Goal: Information Seeking & Learning: Learn about a topic

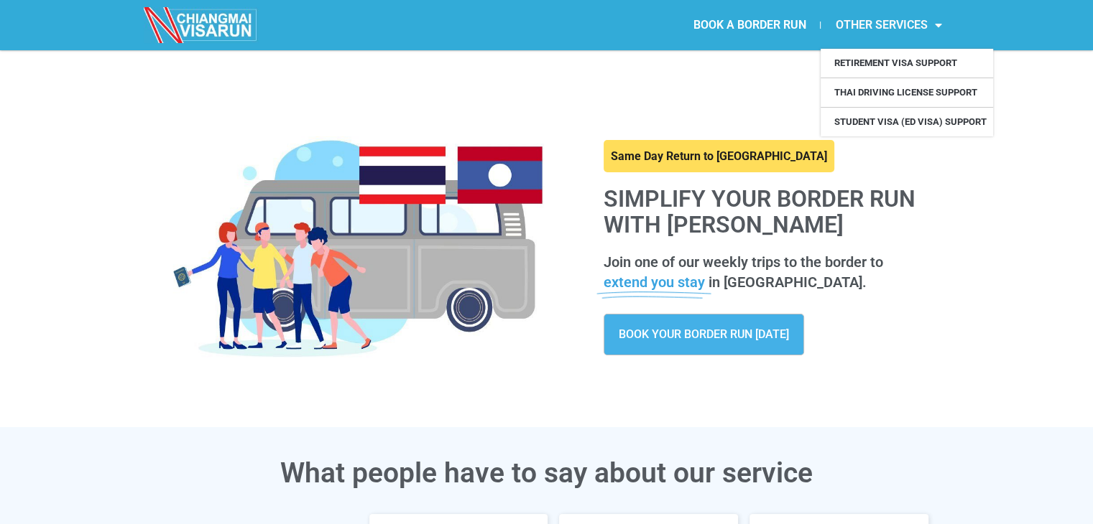
click at [922, 15] on link "OTHER SERVICES" at bounding box center [887, 25] width 135 height 33
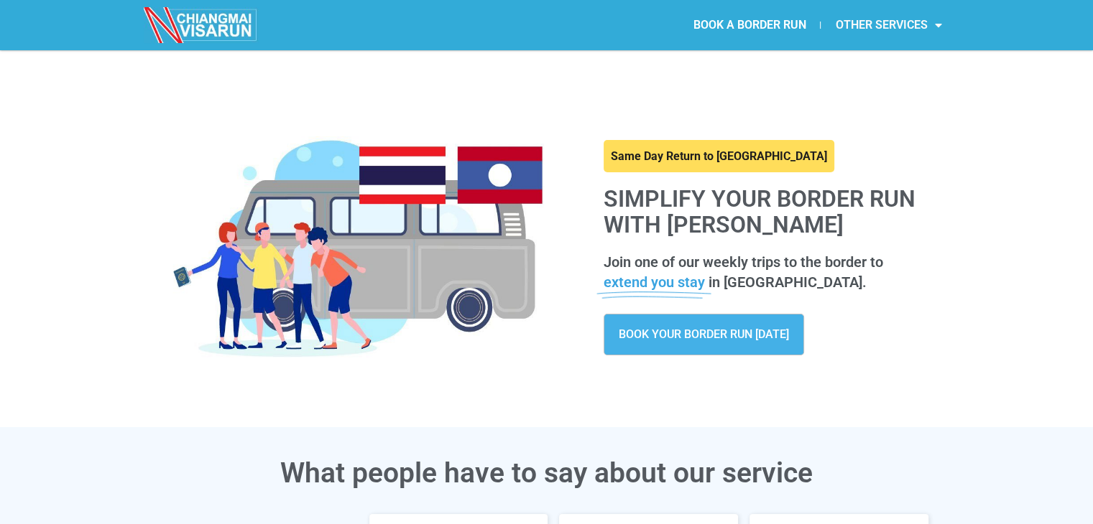
click at [926, 23] on link "OTHER SERVICES" at bounding box center [887, 25] width 135 height 33
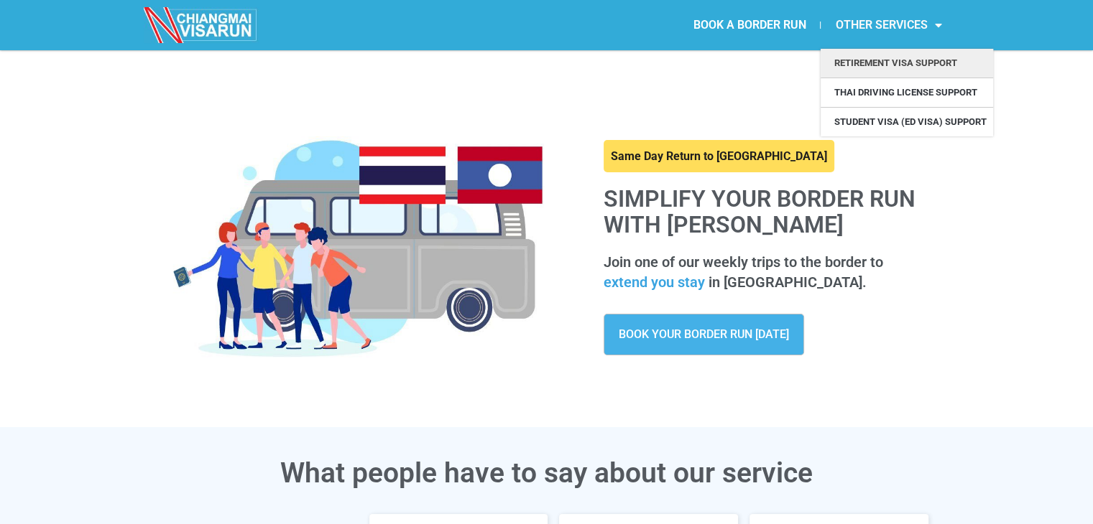
click at [879, 63] on link "Retirement Visa Support" at bounding box center [906, 63] width 172 height 29
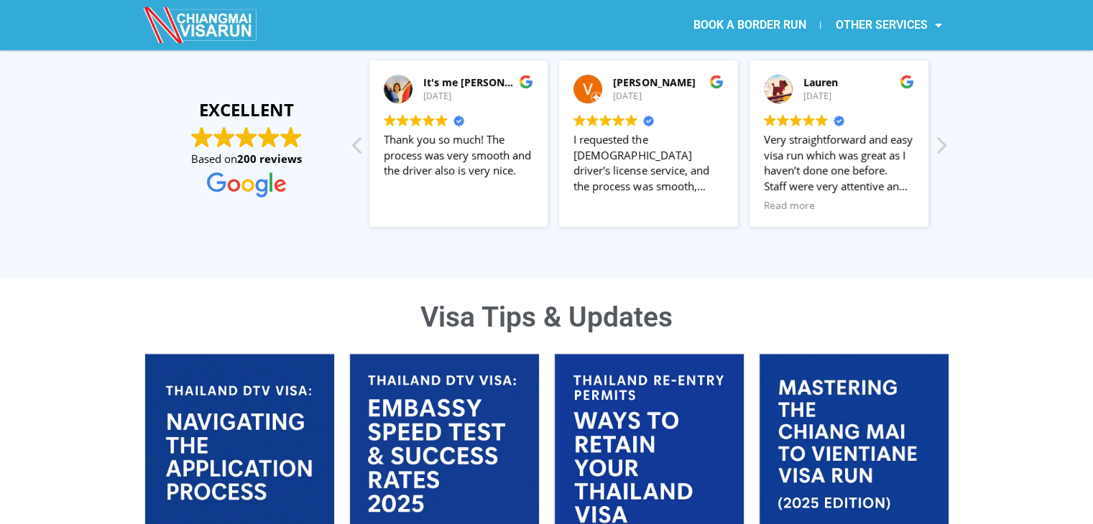
scroll to position [575, 0]
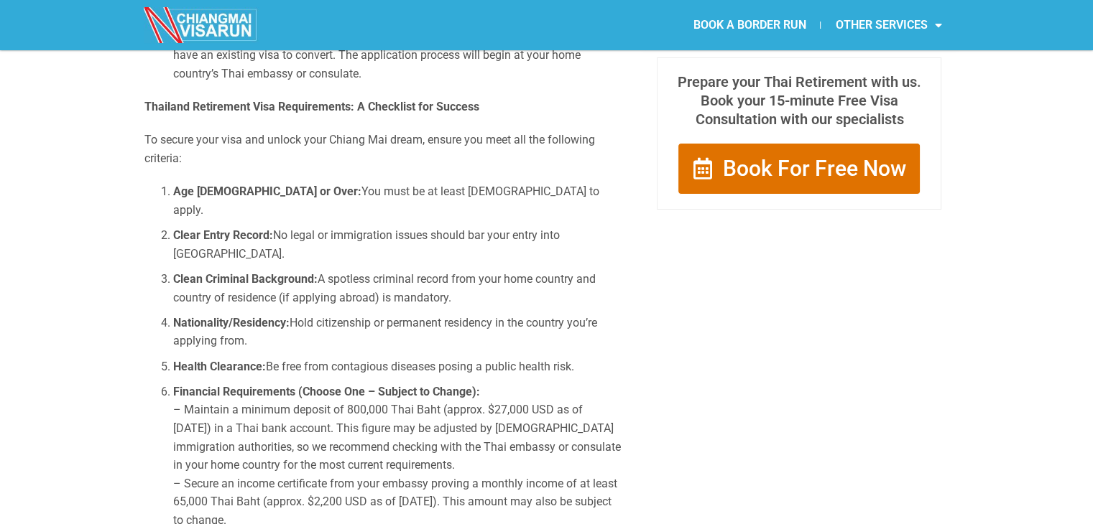
scroll to position [934, 0]
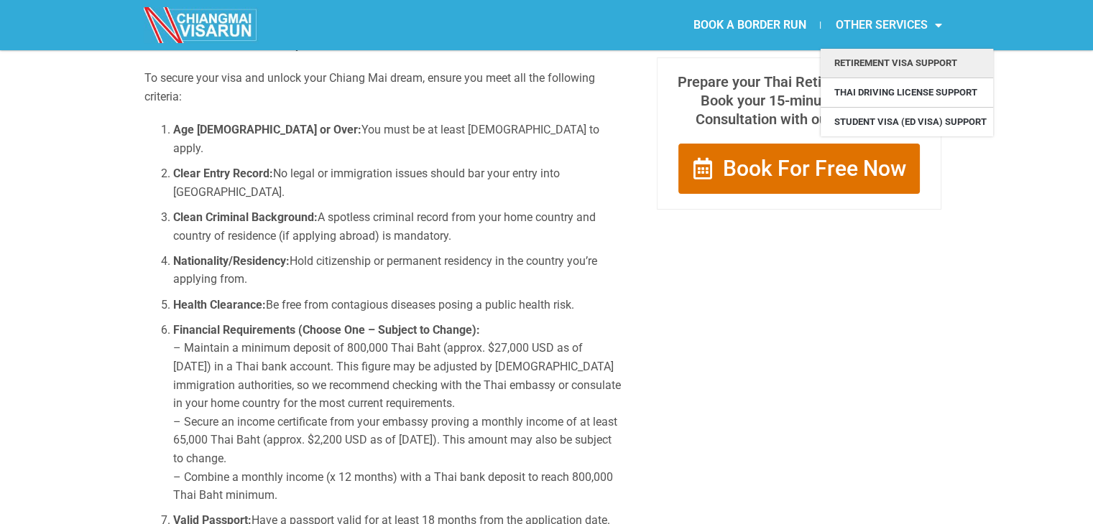
click at [920, 29] on link "OTHER SERVICES" at bounding box center [887, 25] width 135 height 33
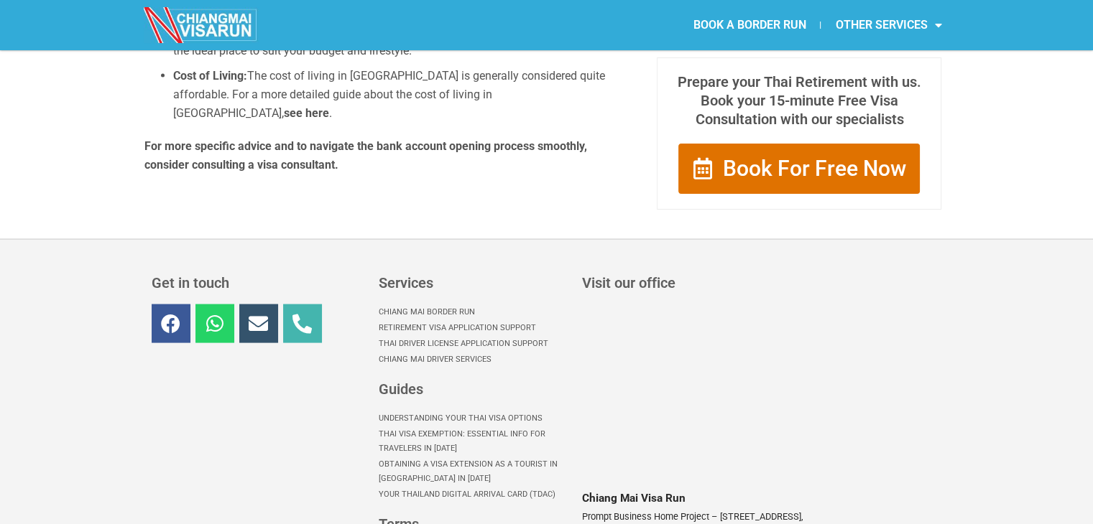
scroll to position [2945, 0]
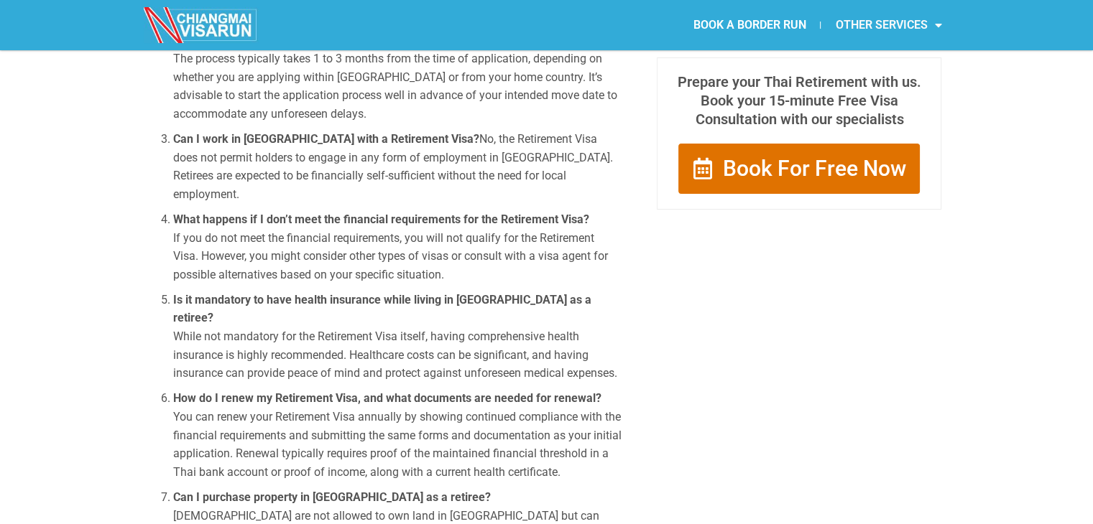
click at [877, 27] on link "OTHER SERVICES" at bounding box center [887, 25] width 135 height 33
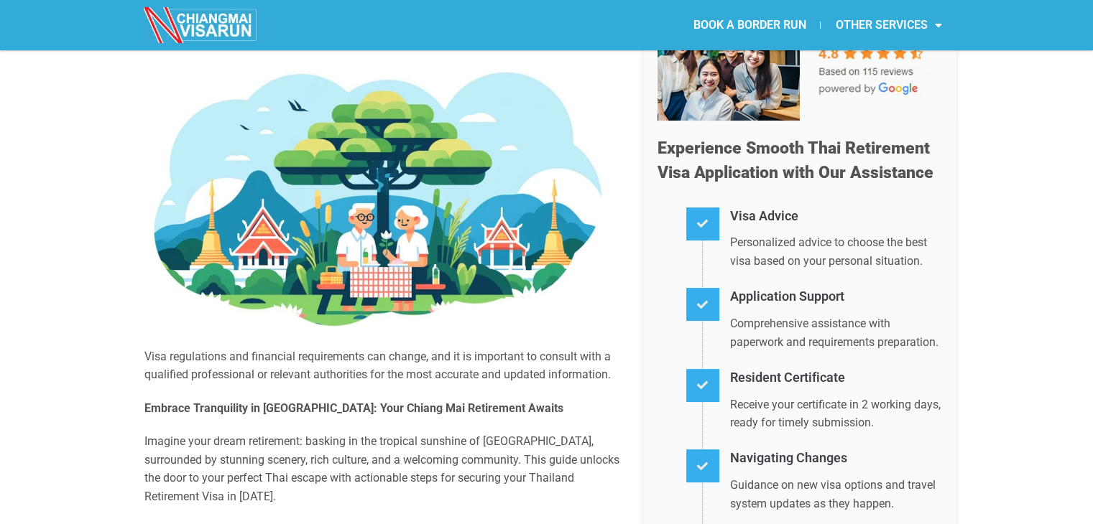
scroll to position [0, 0]
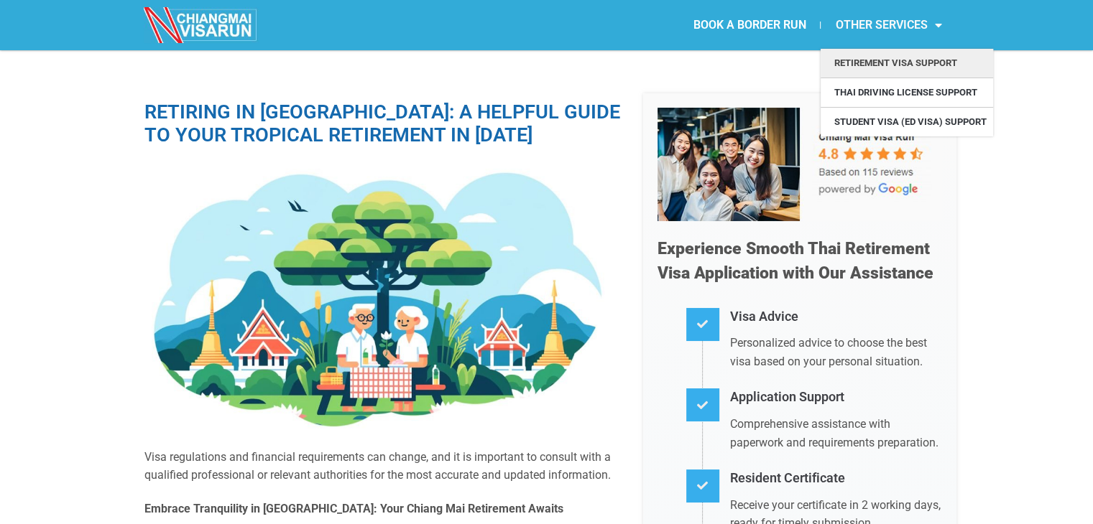
click at [870, 29] on link "OTHER SERVICES" at bounding box center [887, 25] width 135 height 33
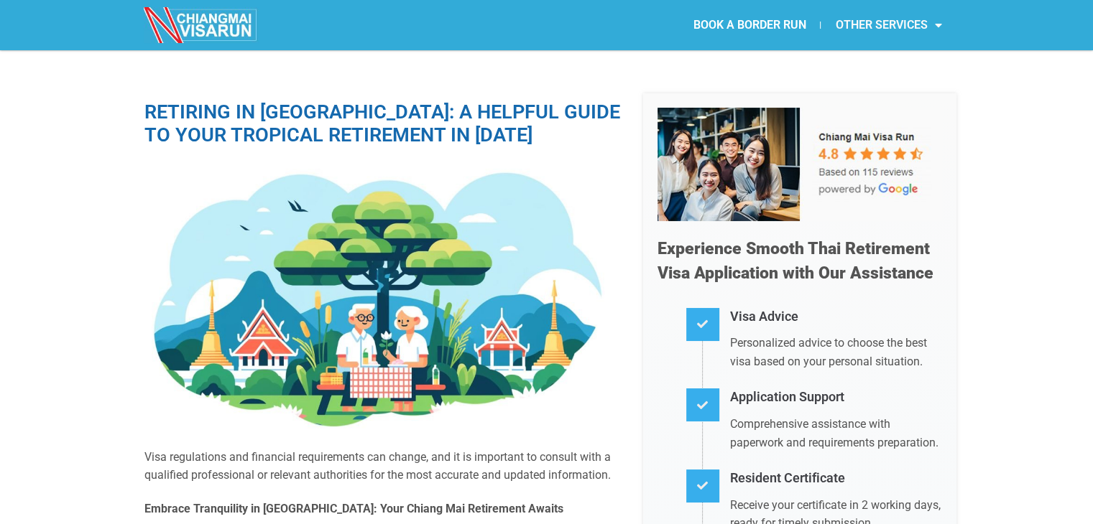
click at [895, 20] on link "OTHER SERVICES" at bounding box center [887, 25] width 135 height 33
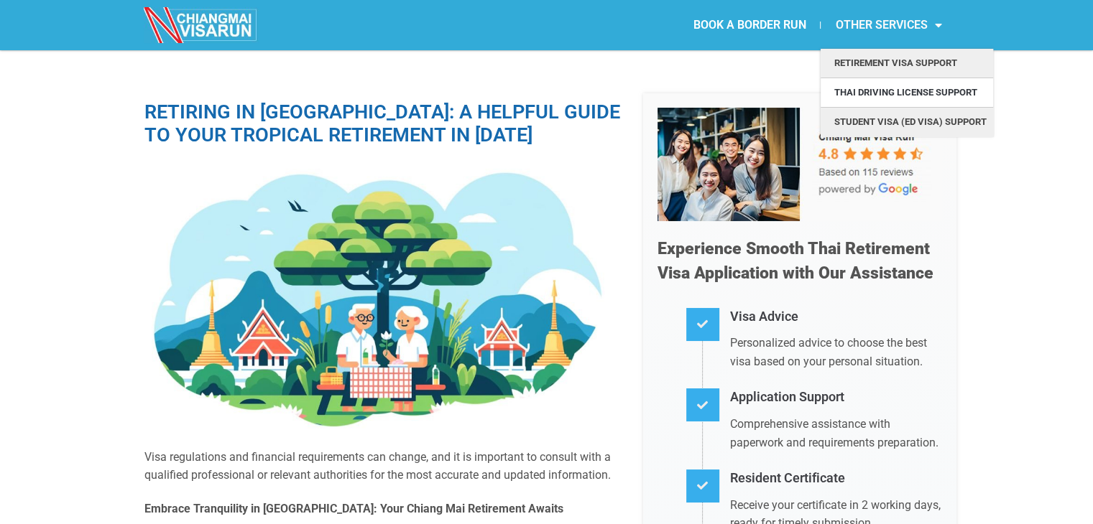
click at [899, 124] on link "Student Visa (ED Visa) Support" at bounding box center [906, 122] width 172 height 29
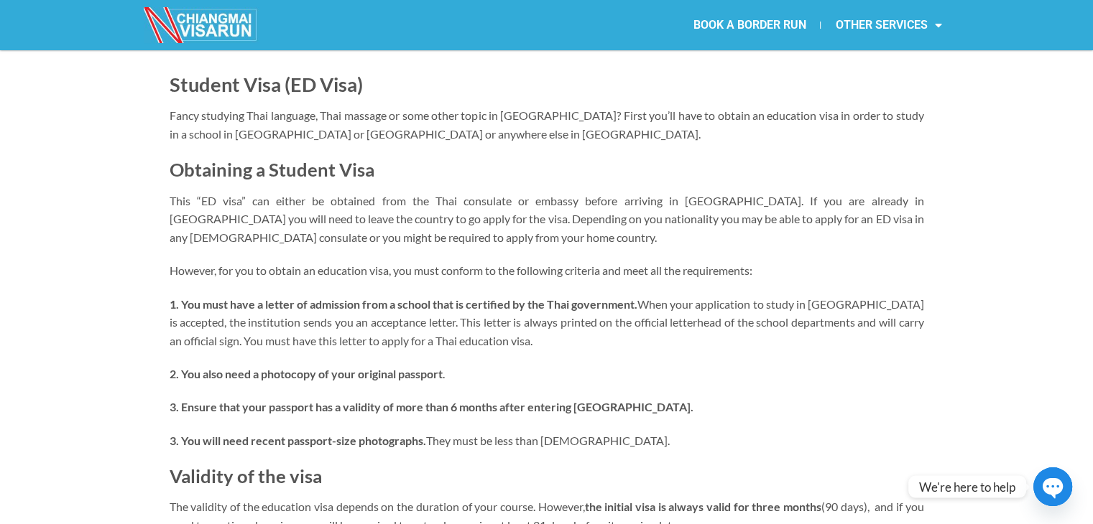
click at [210, 26] on img at bounding box center [201, 25] width 115 height 36
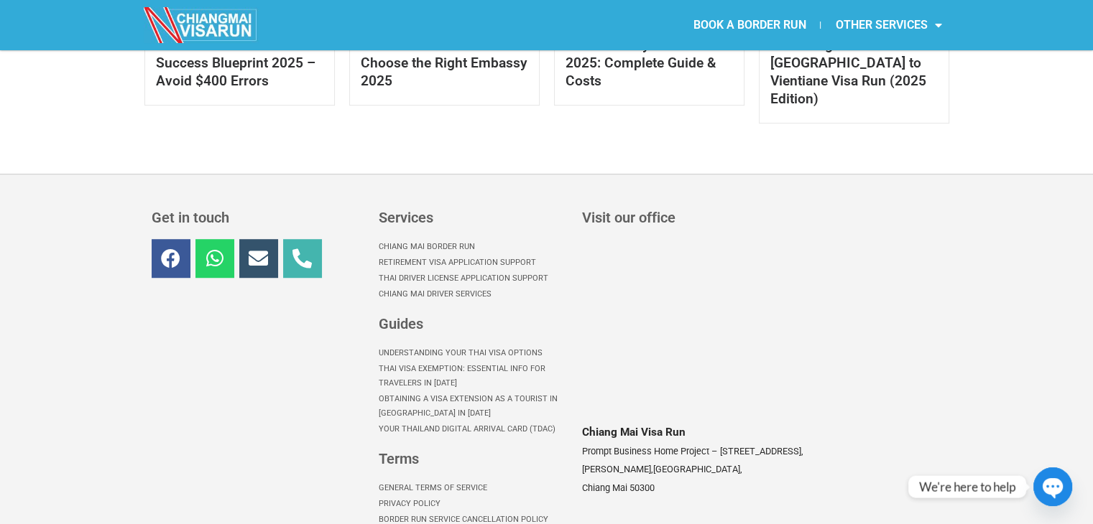
scroll to position [1110, 0]
